Goal: Task Accomplishment & Management: Use online tool/utility

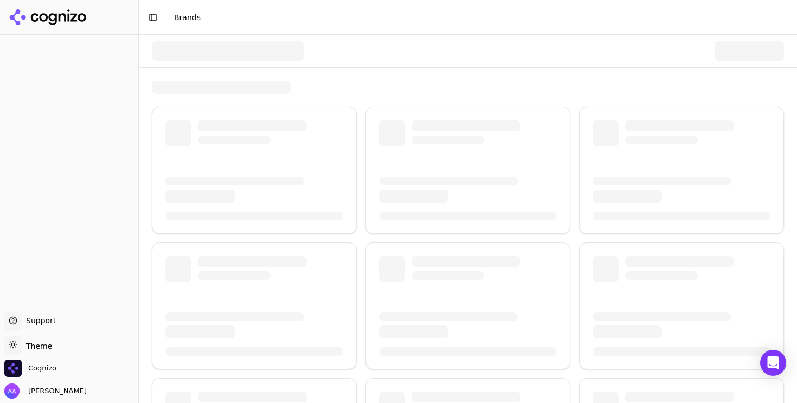
click at [305, 97] on div at bounding box center [468, 361] width 632 height 560
click at [413, 49] on div at bounding box center [468, 51] width 632 height 33
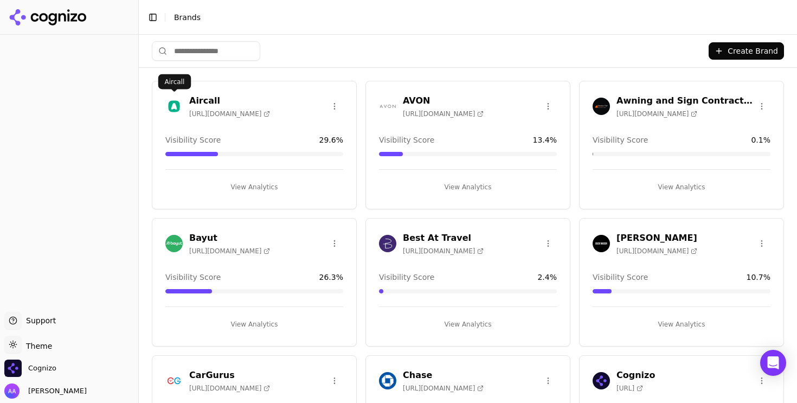
click at [175, 107] on img at bounding box center [173, 106] width 17 height 17
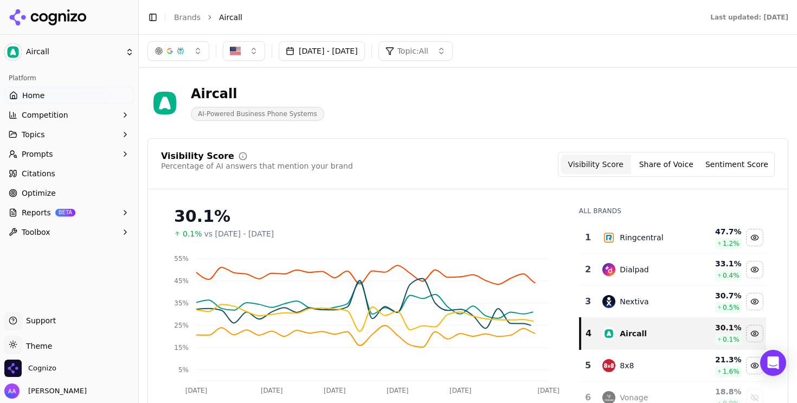
click at [77, 212] on button "Reports BETA" at bounding box center [69, 212] width 130 height 17
click at [66, 234] on span "PDF" at bounding box center [69, 229] width 94 height 11
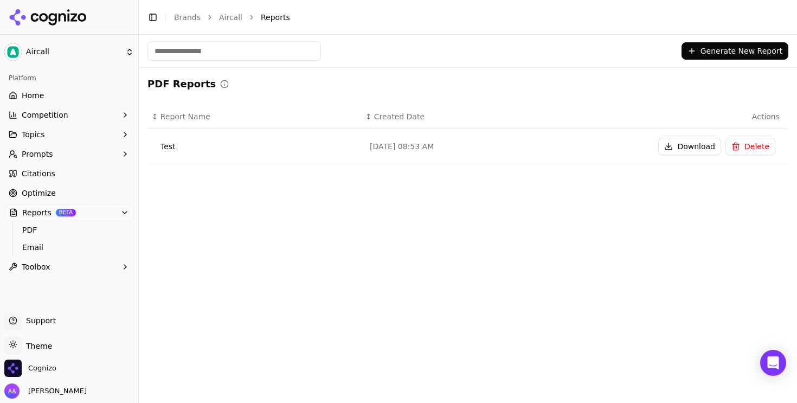
click at [696, 149] on button "Download" at bounding box center [689, 146] width 63 height 17
click at [681, 144] on button "Download" at bounding box center [689, 146] width 63 height 17
click at [751, 149] on button "Delete" at bounding box center [750, 146] width 50 height 17
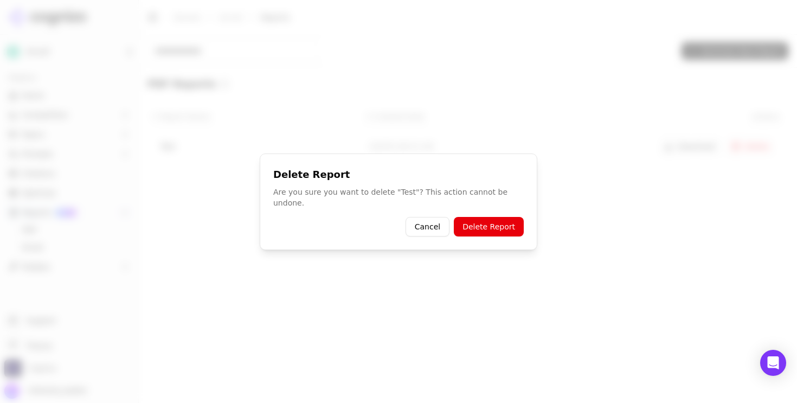
click at [511, 220] on button "Delete Report" at bounding box center [489, 227] width 70 height 20
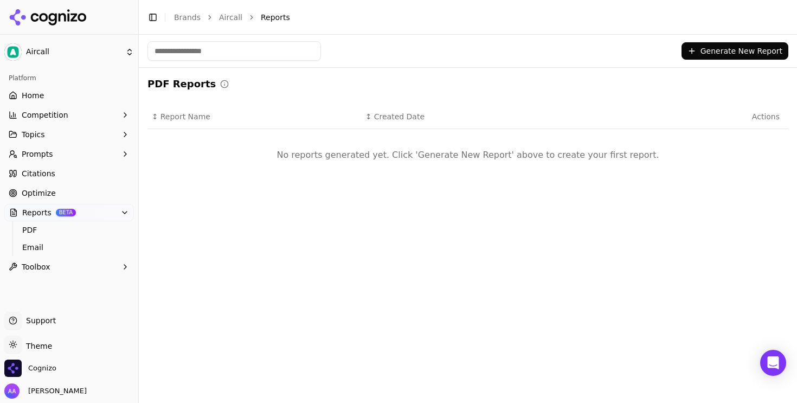
click at [725, 51] on button "Generate New Report" at bounding box center [735, 50] width 107 height 17
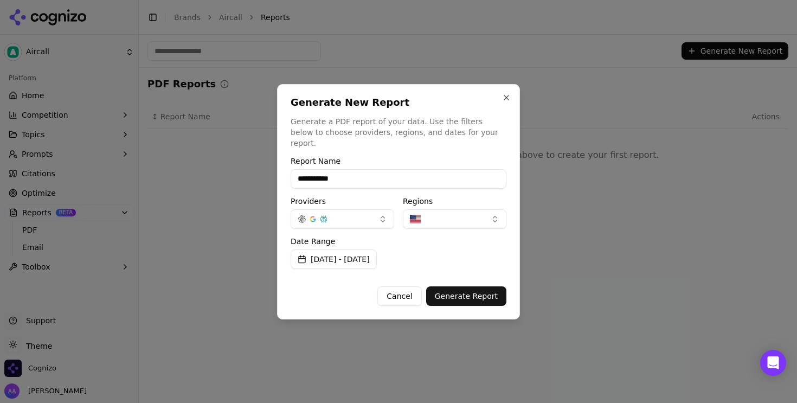
type input "**********"
click at [468, 302] on div "**********" at bounding box center [398, 201] width 243 height 235
click at [470, 292] on button "Generate Report" at bounding box center [466, 296] width 80 height 20
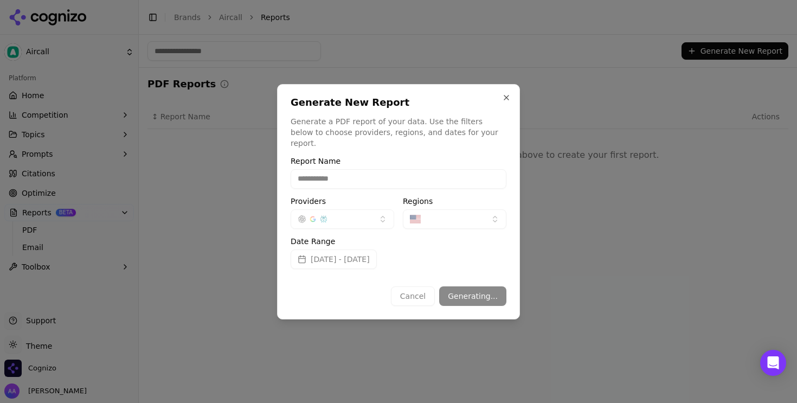
click at [395, 124] on p "Generate a PDF report of your data. Use the filters below to choose providers, …" at bounding box center [399, 132] width 216 height 33
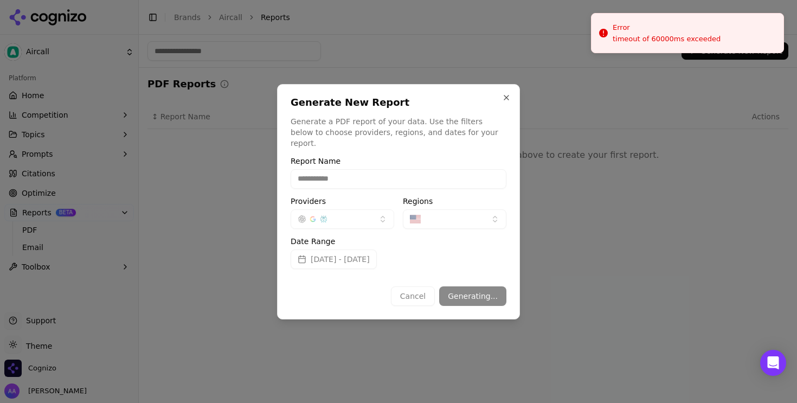
drag, startPoint x: 653, startPoint y: 27, endPoint x: 648, endPoint y: -7, distance: 33.5
click at [648, 0] on html "**********" at bounding box center [398, 201] width 797 height 403
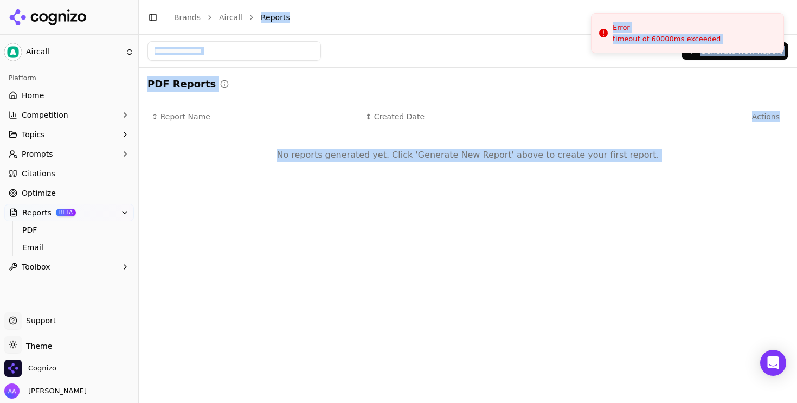
click at [469, 98] on div "PDF Reports ↕ Report Name ↕ Created Date Actions No reports generated yet. Clic…" at bounding box center [467, 132] width 641 height 113
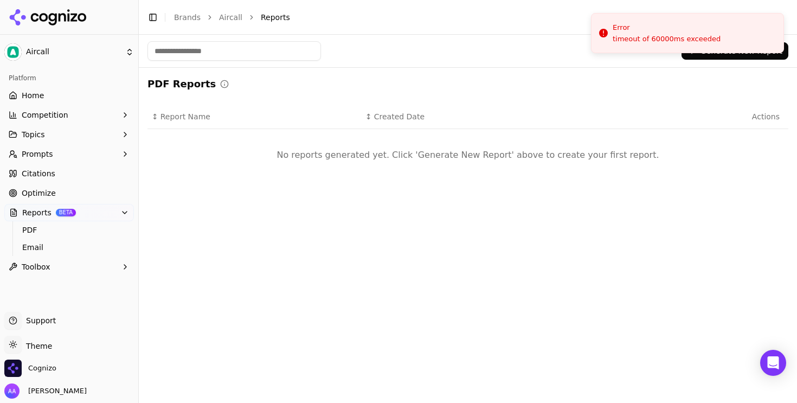
click at [69, 179] on link "Citations" at bounding box center [69, 173] width 130 height 17
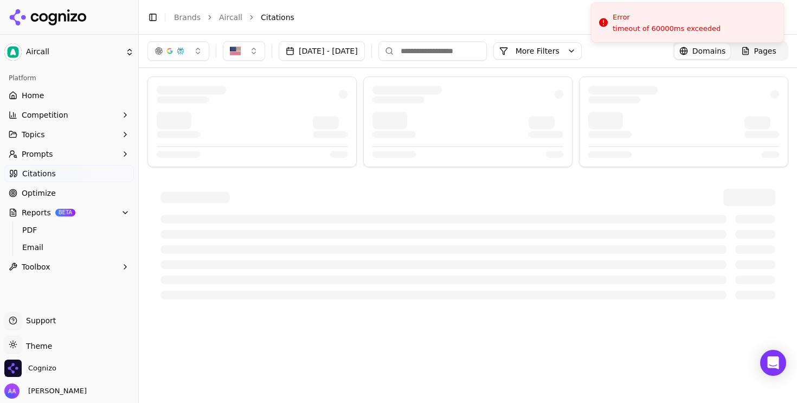
drag, startPoint x: 643, startPoint y: 40, endPoint x: 647, endPoint y: 14, distance: 26.4
click at [647, 23] on div "timeout of 60000ms exceeded" at bounding box center [667, 28] width 108 height 10
